Goal: Information Seeking & Learning: Check status

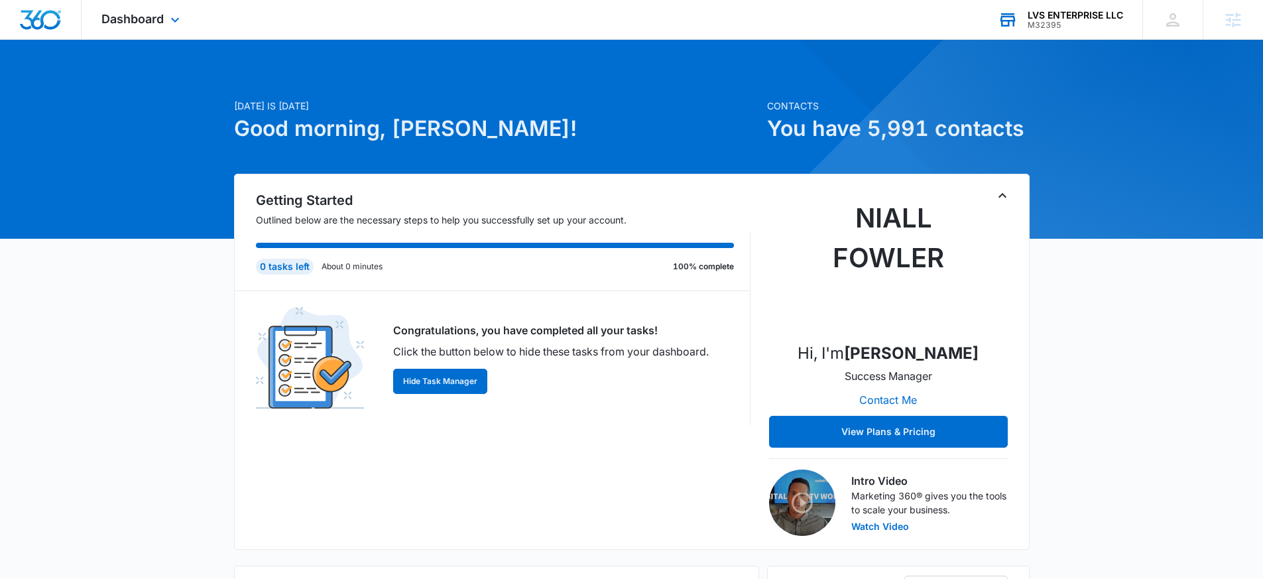
click at [1076, 22] on div "M32395" at bounding box center [1076, 25] width 96 height 9
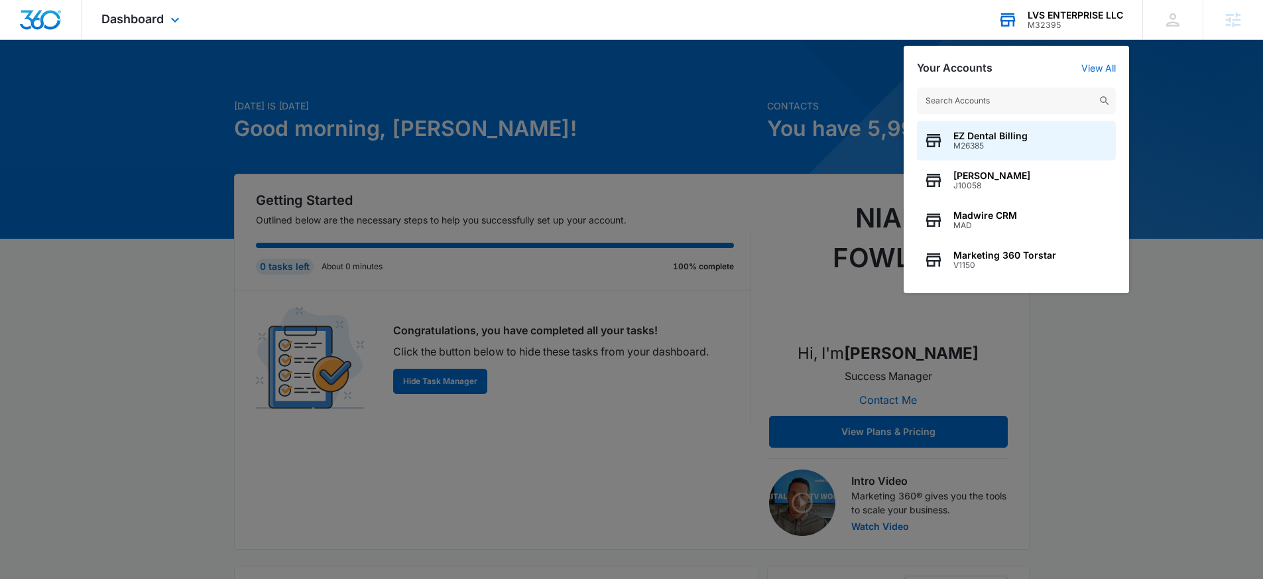
type input "M337714"
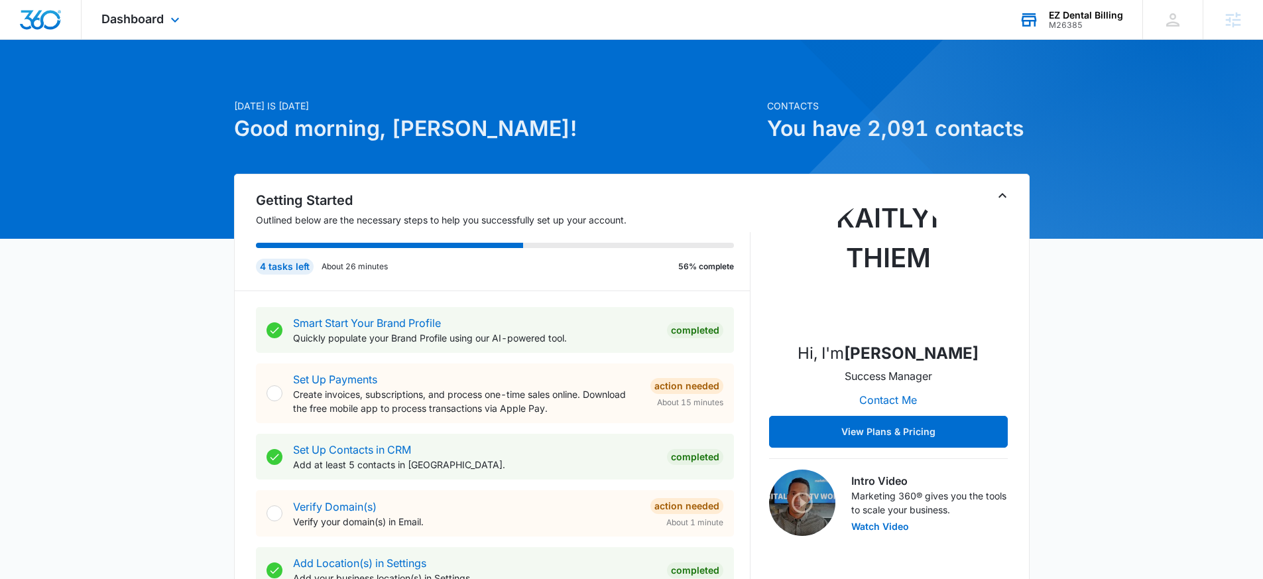
click at [1071, 19] on div "EZ Dental Billing" at bounding box center [1086, 15] width 74 height 11
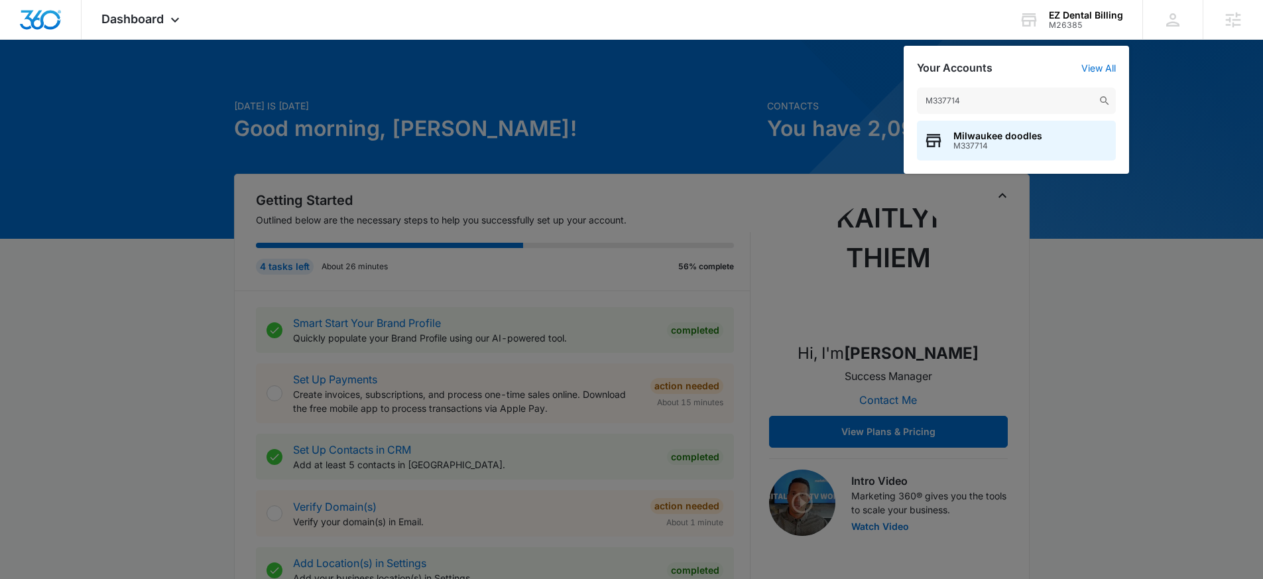
type input "M337714"
click at [988, 146] on span "M337714" at bounding box center [998, 145] width 89 height 9
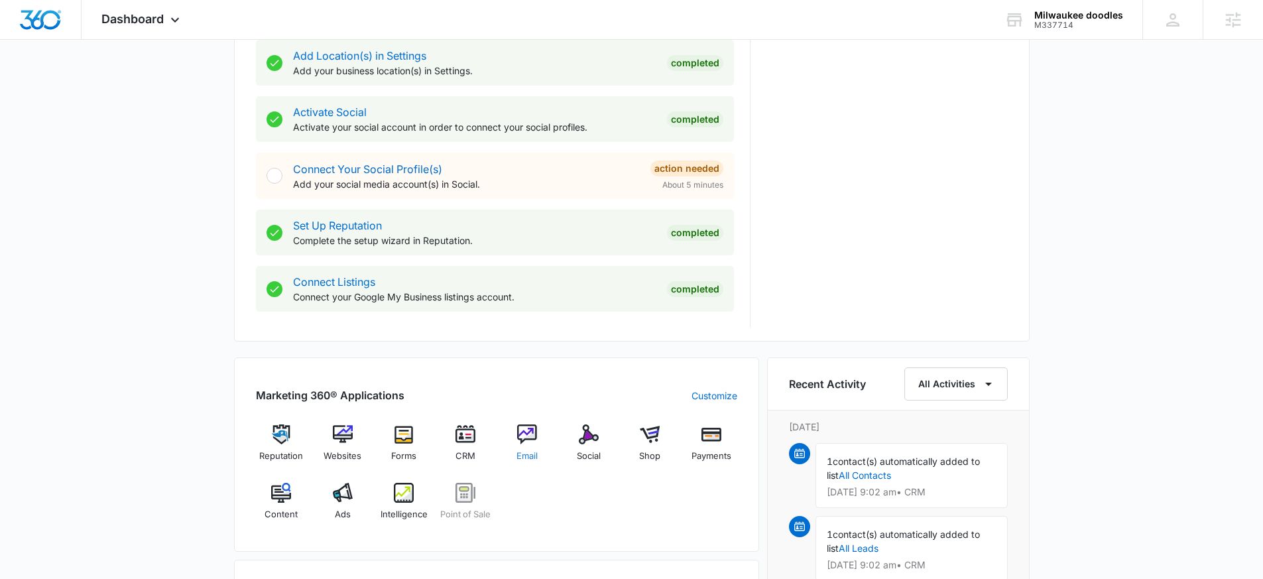
scroll to position [509, 0]
click at [397, 491] on img at bounding box center [404, 491] width 20 height 20
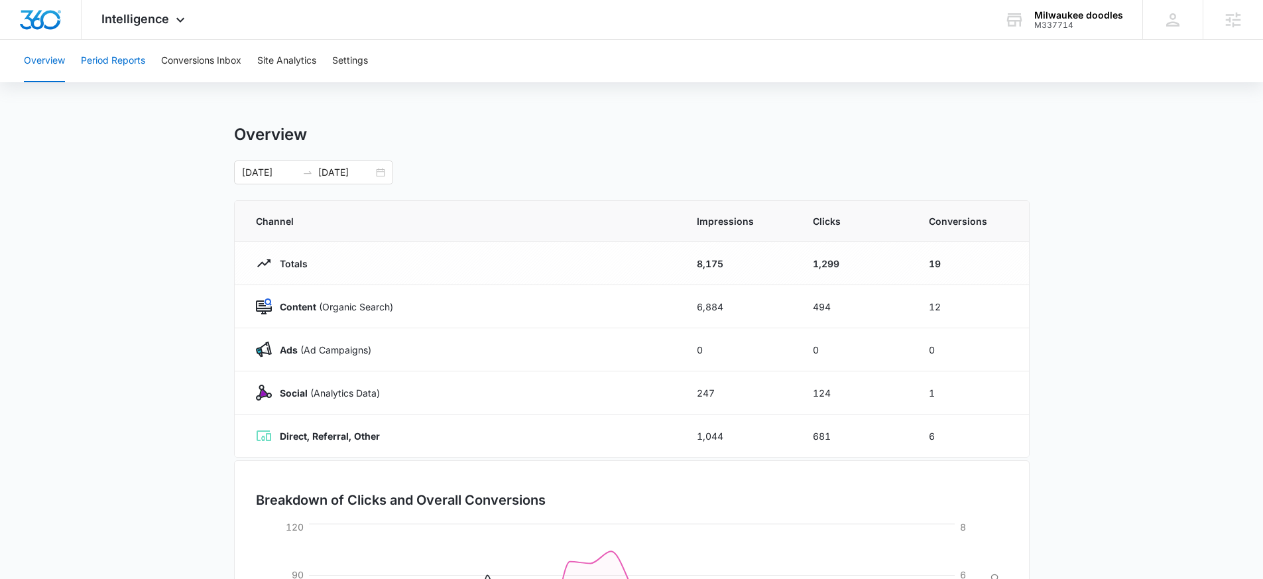
click at [129, 57] on button "Period Reports" at bounding box center [113, 61] width 64 height 42
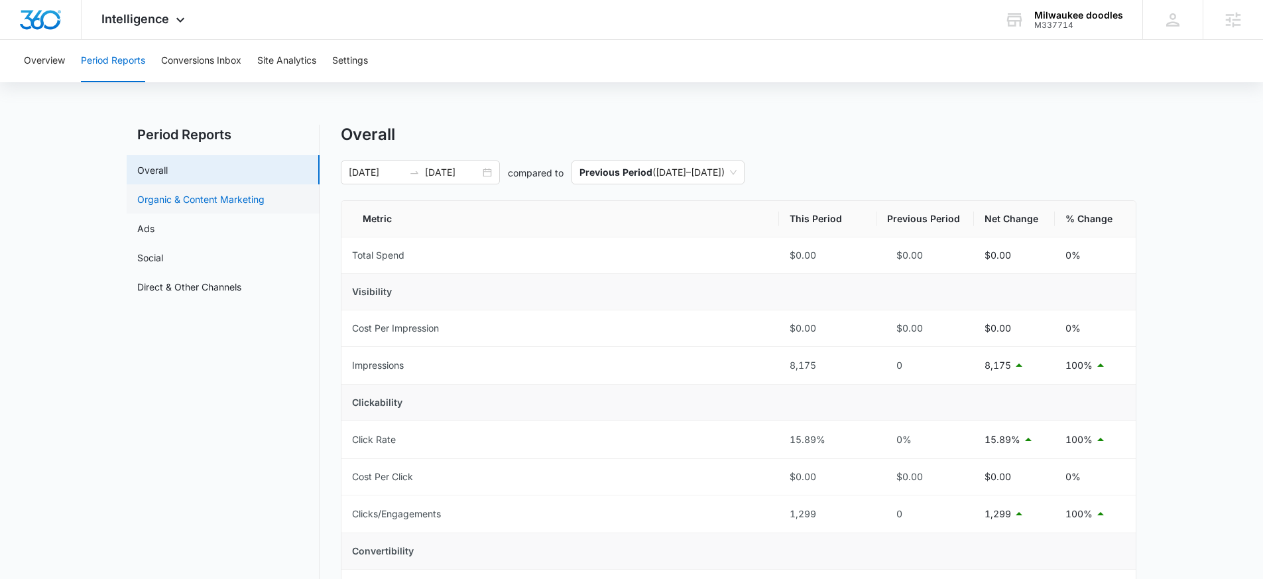
click at [218, 194] on link "Organic & Content Marketing" at bounding box center [200, 199] width 127 height 14
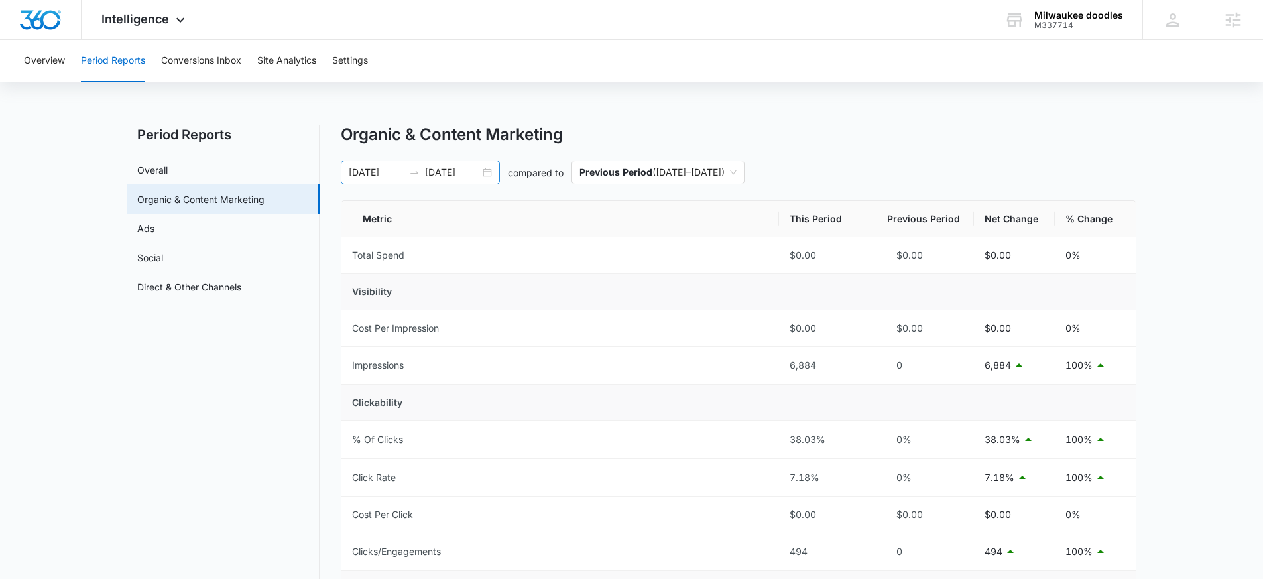
click at [490, 172] on div "09/14/2025 10/14/2025" at bounding box center [420, 173] width 159 height 24
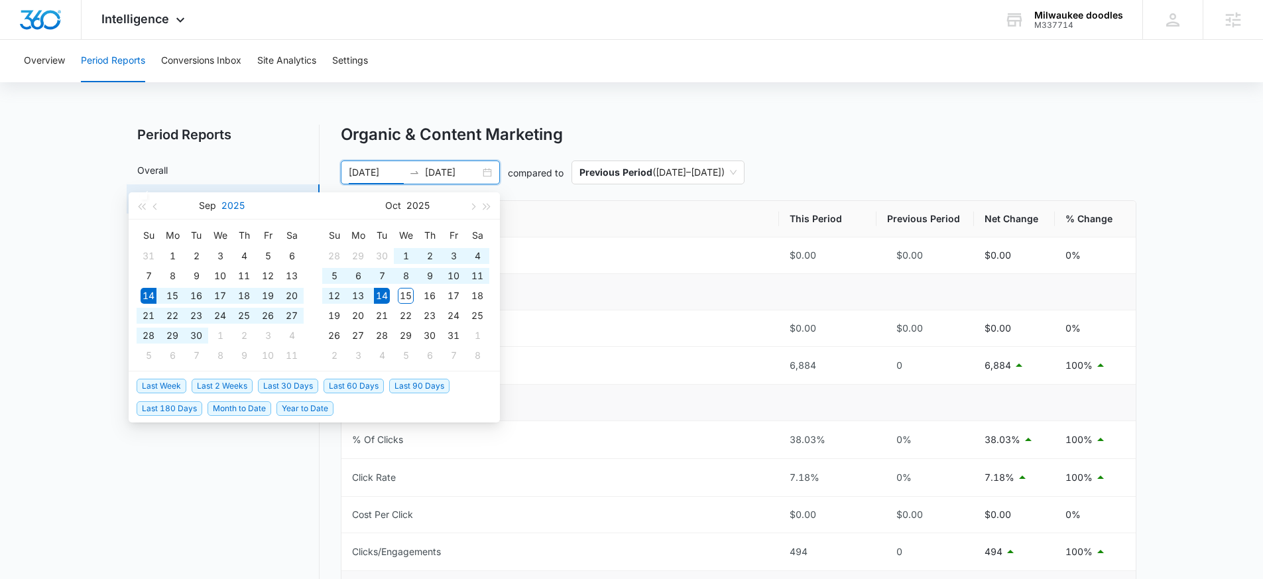
type input "09/14/2025"
click at [42, 61] on button "Overview" at bounding box center [44, 61] width 41 height 42
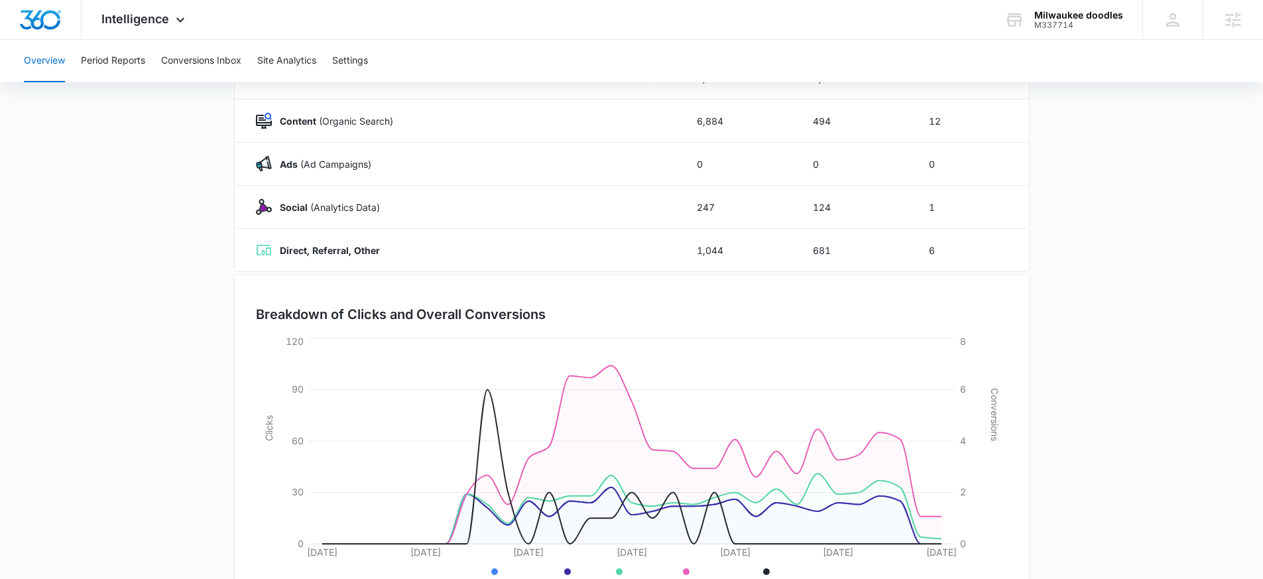
scroll to position [242, 0]
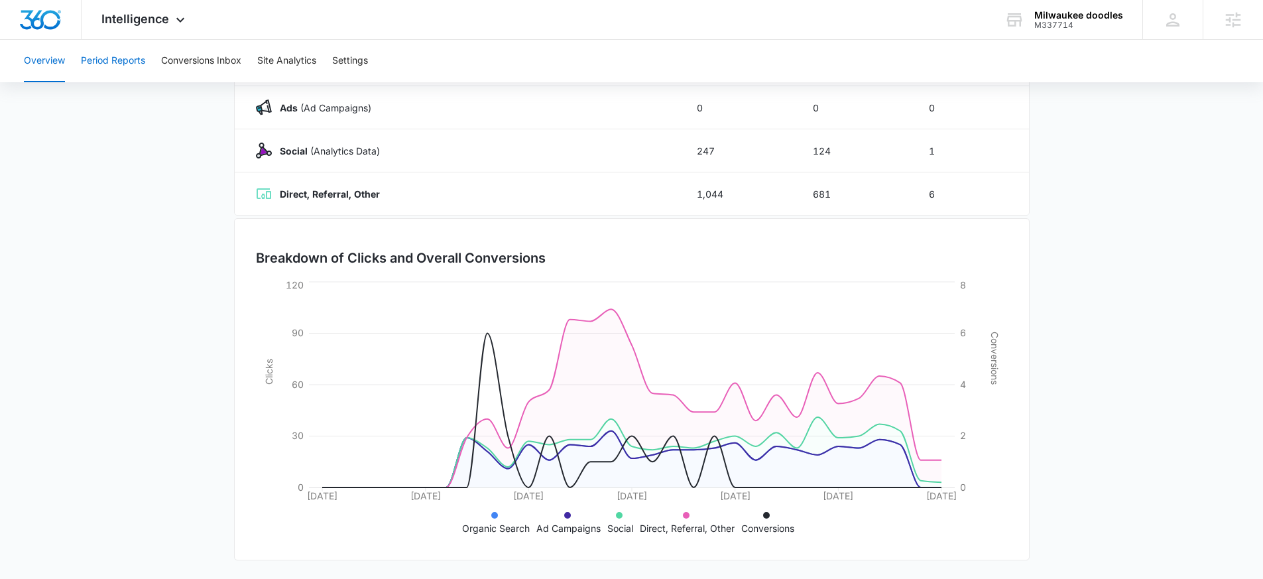
click at [111, 68] on button "Period Reports" at bounding box center [113, 61] width 64 height 42
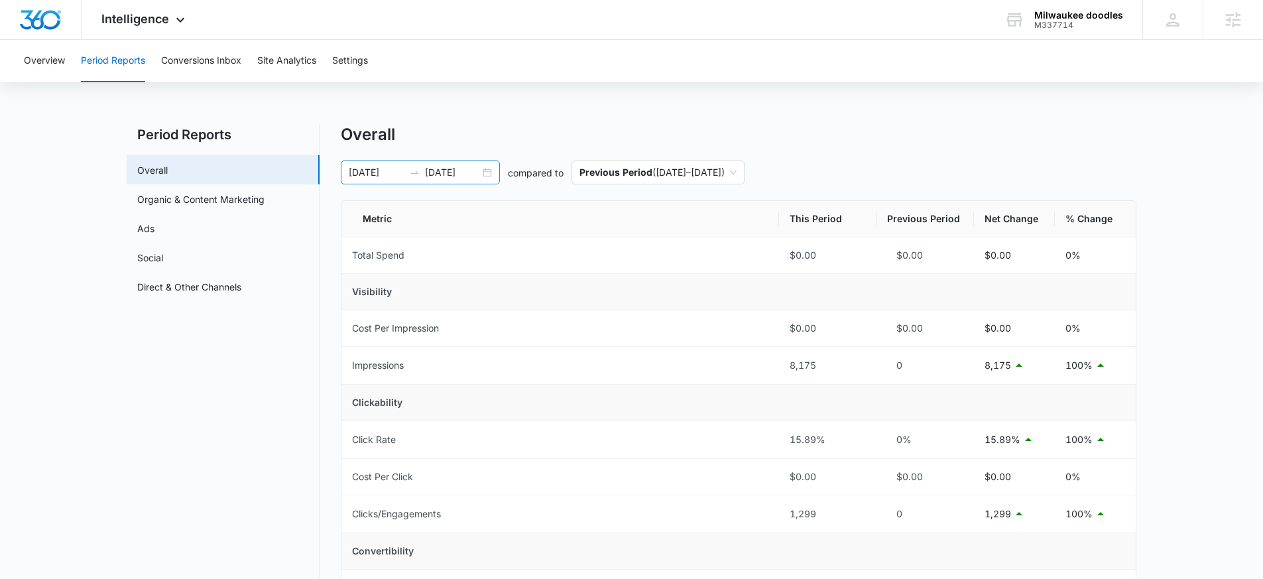
click at [487, 172] on div "09/14/2025 10/14/2025" at bounding box center [420, 173] width 159 height 24
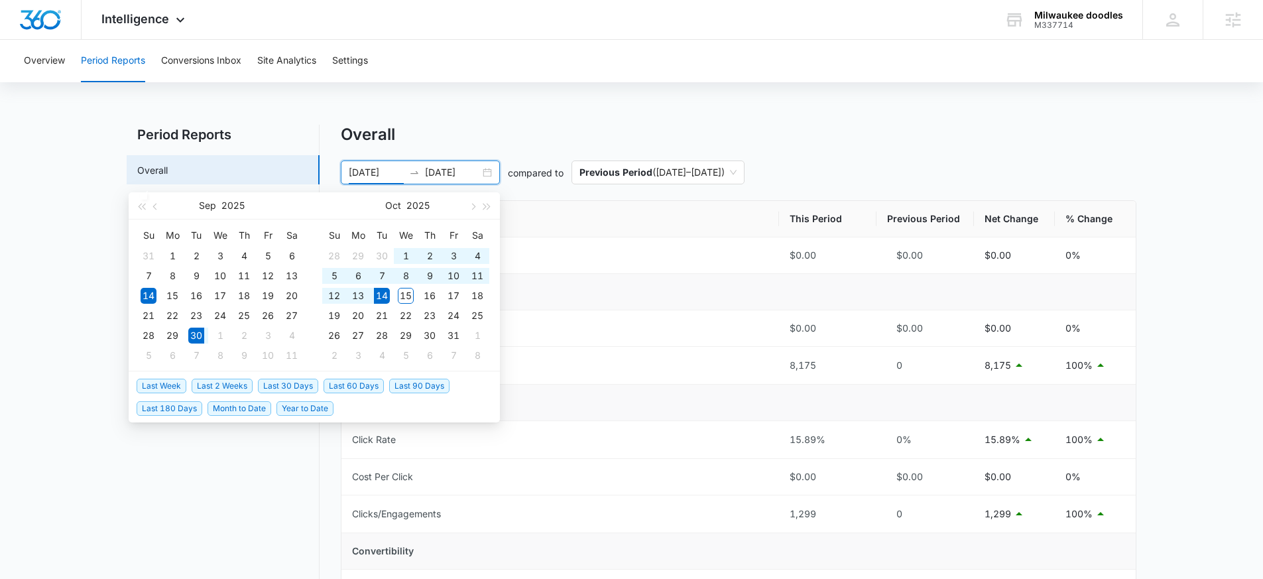
click at [222, 385] on span "Last 2 Weeks" at bounding box center [222, 386] width 61 height 15
type input "09/30/2025"
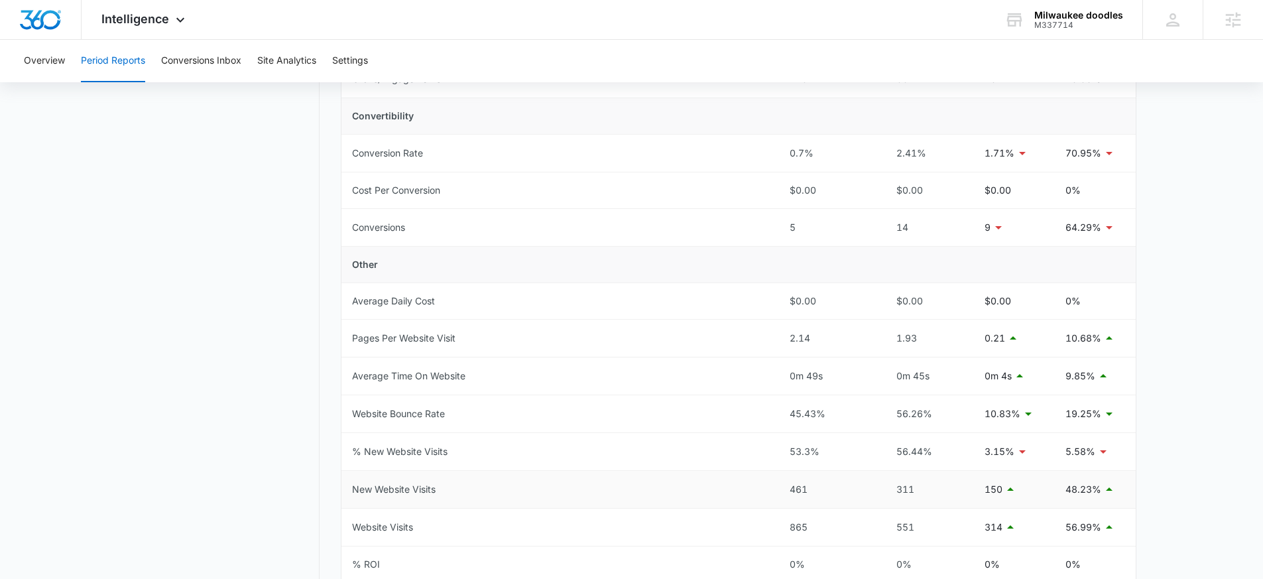
scroll to position [576, 0]
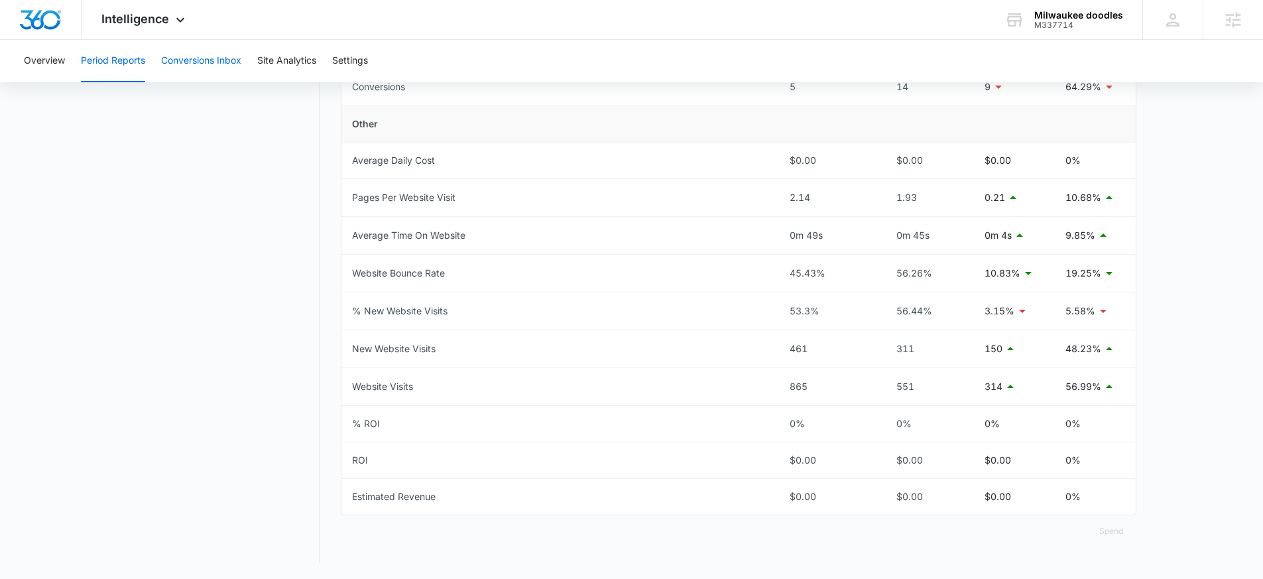
click at [210, 70] on button "Conversions Inbox" at bounding box center [201, 61] width 80 height 42
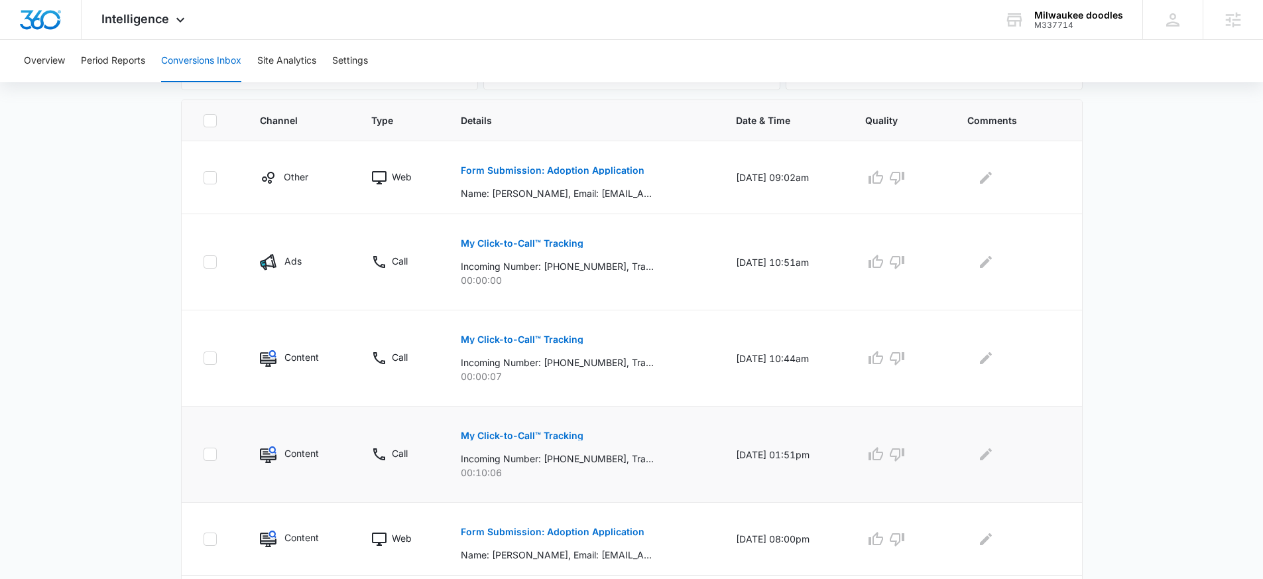
scroll to position [12, 0]
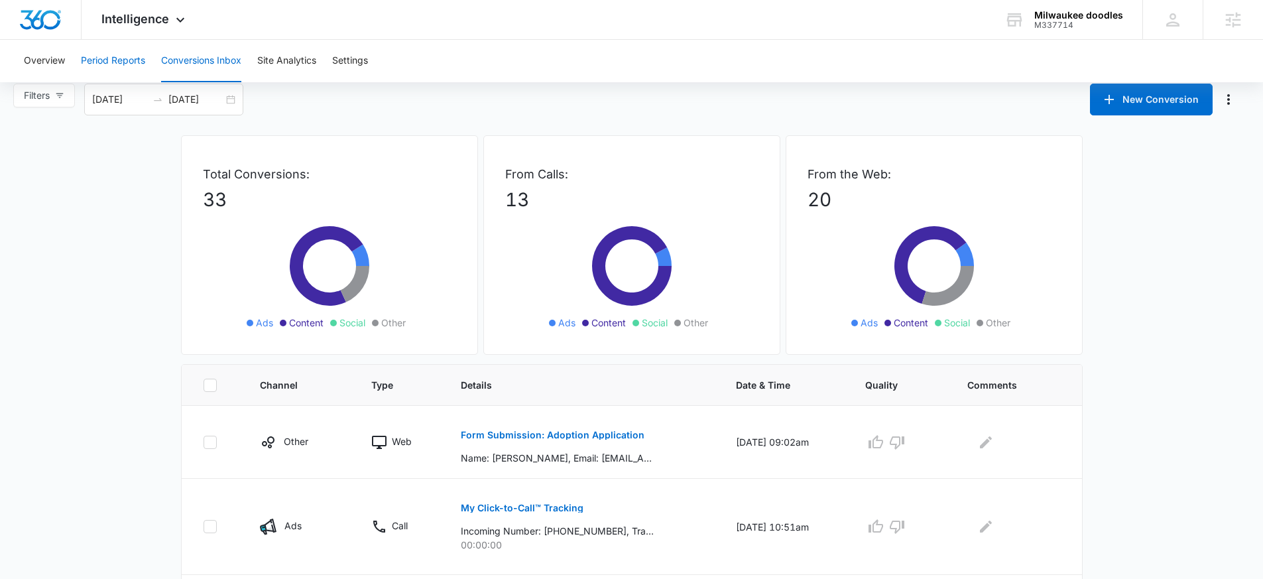
click at [111, 58] on button "Period Reports" at bounding box center [113, 61] width 64 height 42
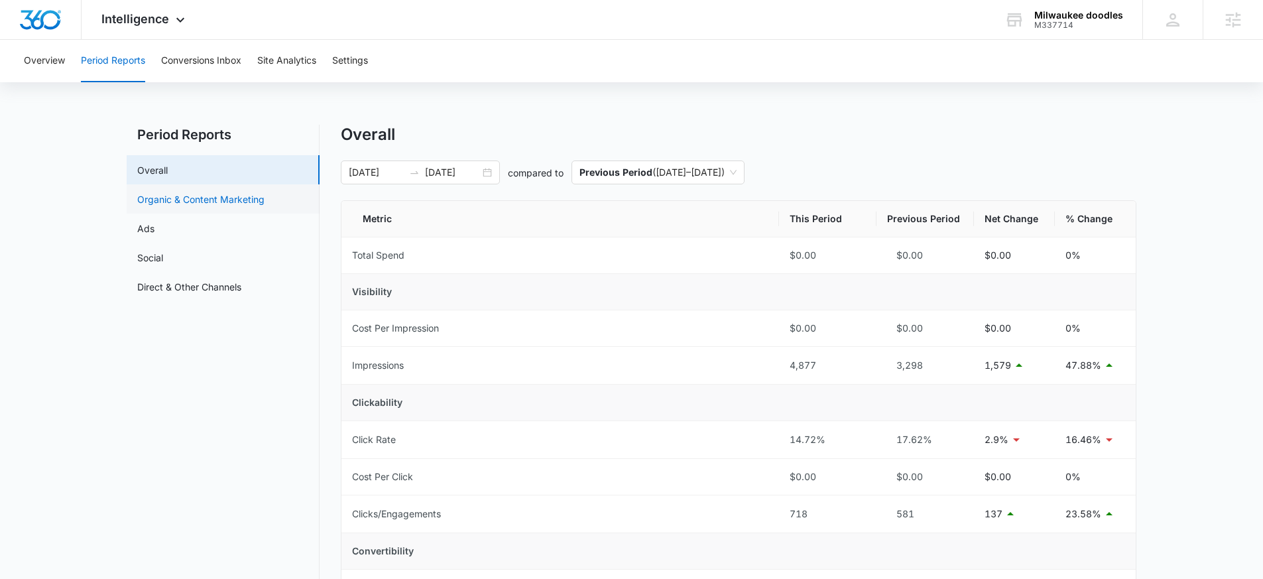
click at [182, 198] on link "Organic & Content Marketing" at bounding box center [200, 199] width 127 height 14
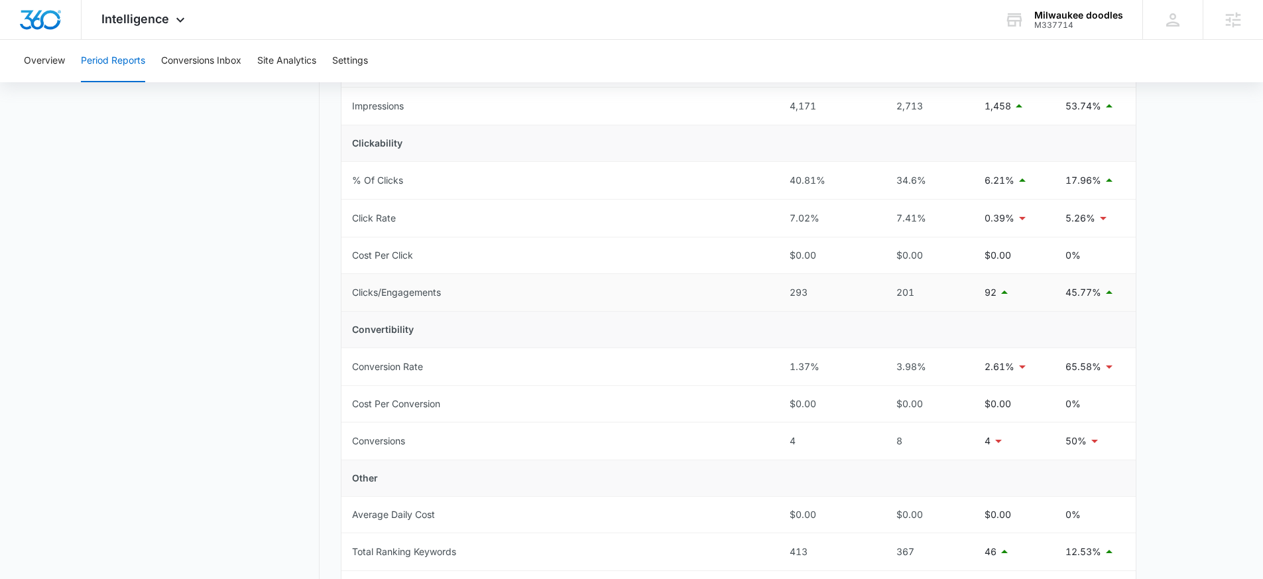
scroll to position [274, 0]
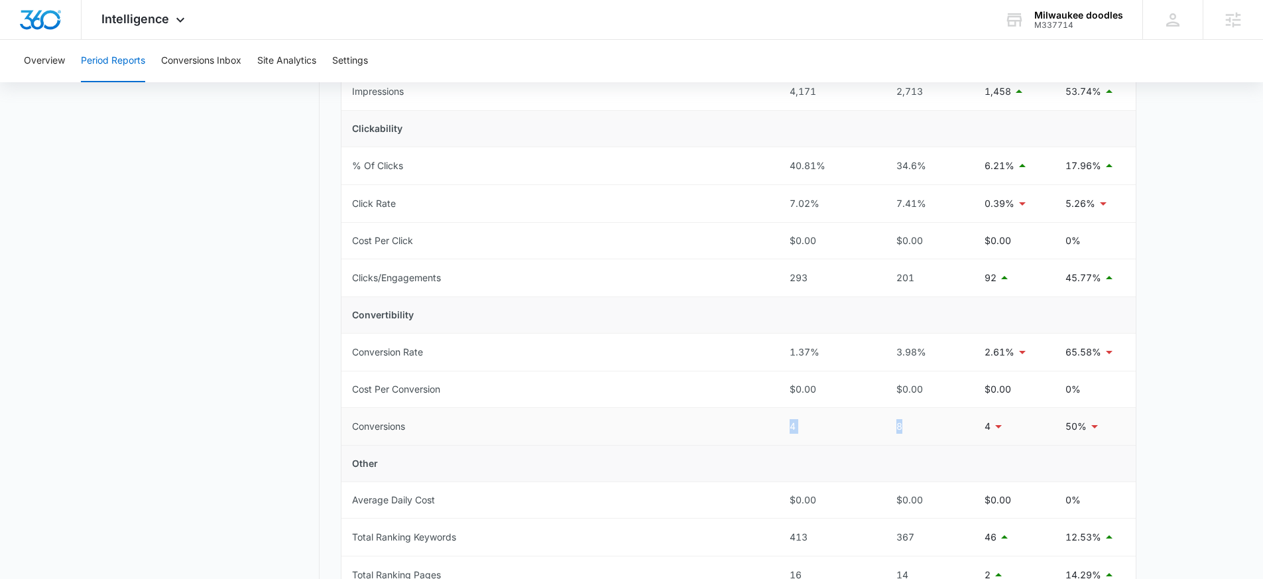
drag, startPoint x: 702, startPoint y: 443, endPoint x: 891, endPoint y: 443, distance: 189.0
click at [891, 443] on tr "Conversions 4 8 4 50%" at bounding box center [739, 427] width 795 height 38
click at [924, 437] on td "8" at bounding box center [925, 427] width 97 height 38
